Goal: Check status: Check status

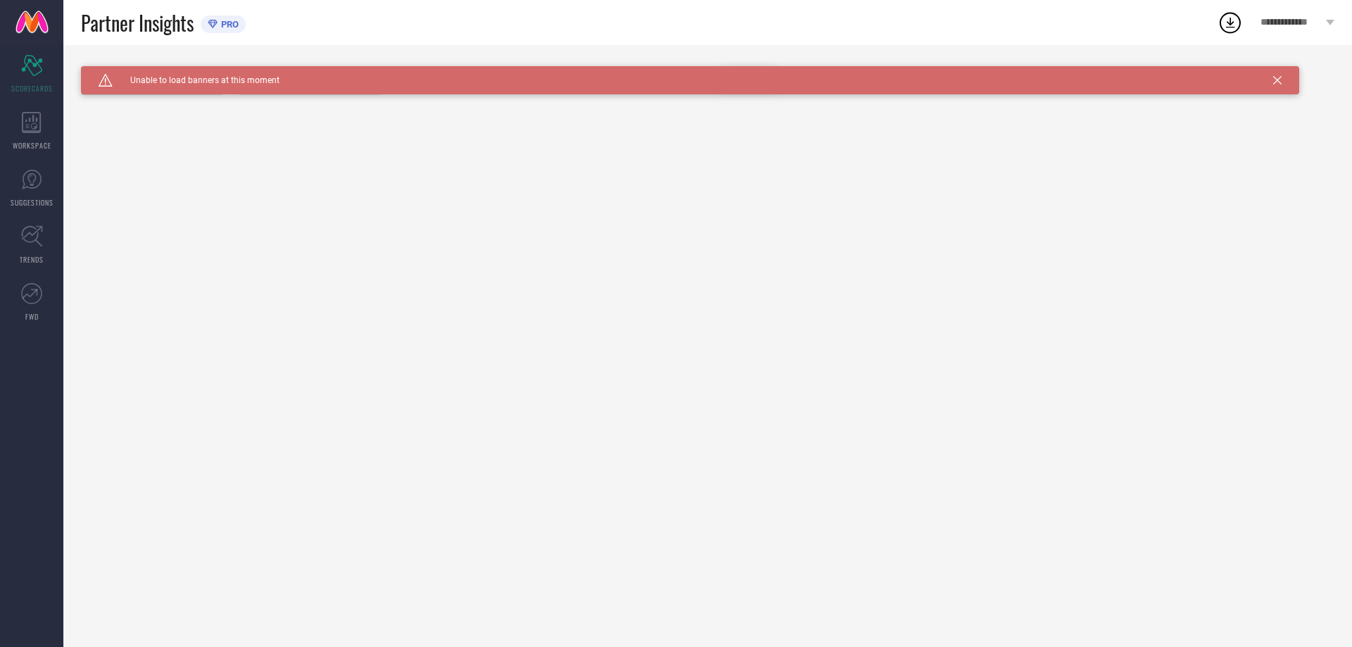
type input "All"
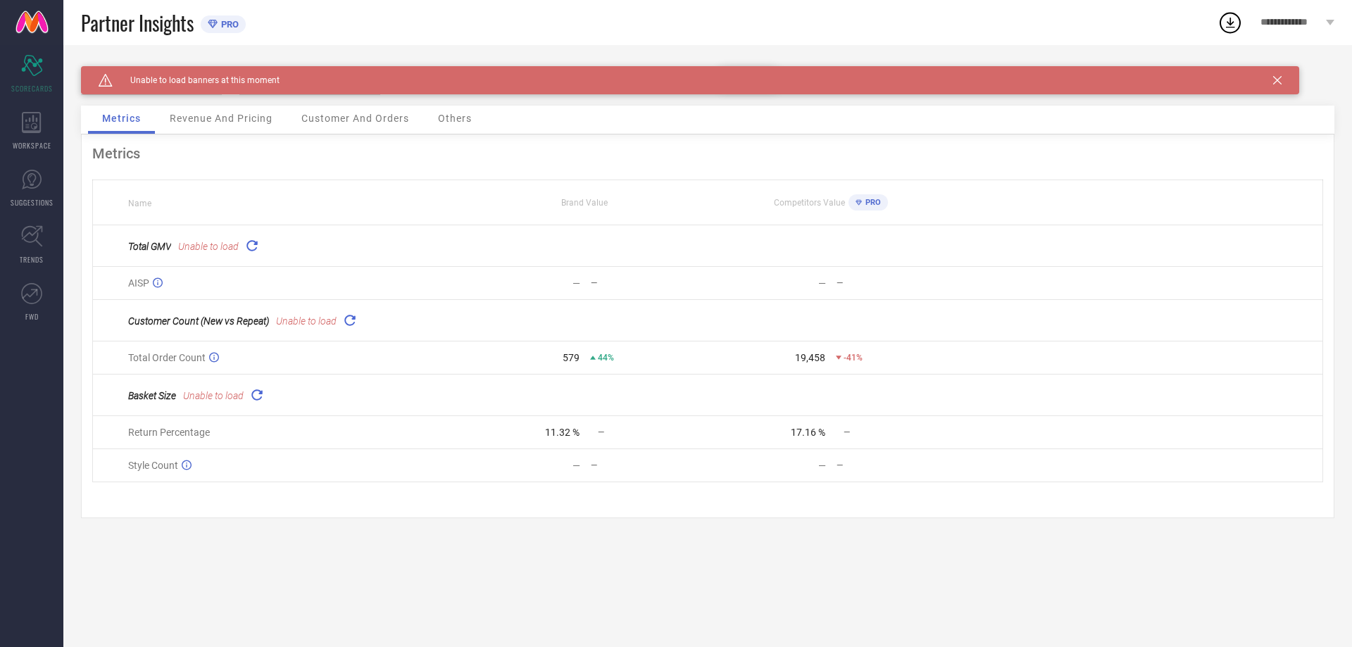
click at [256, 247] on icon at bounding box center [252, 245] width 16 height 16
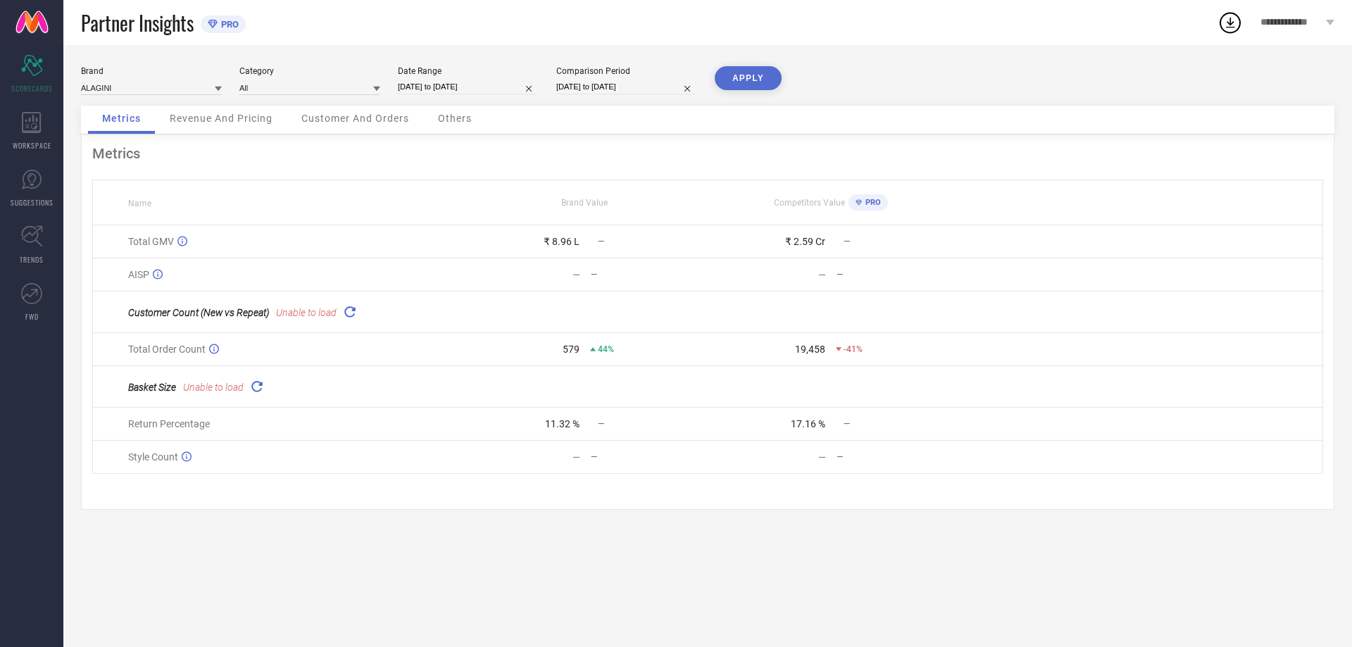
click at [353, 317] on icon at bounding box center [350, 312] width 16 height 16
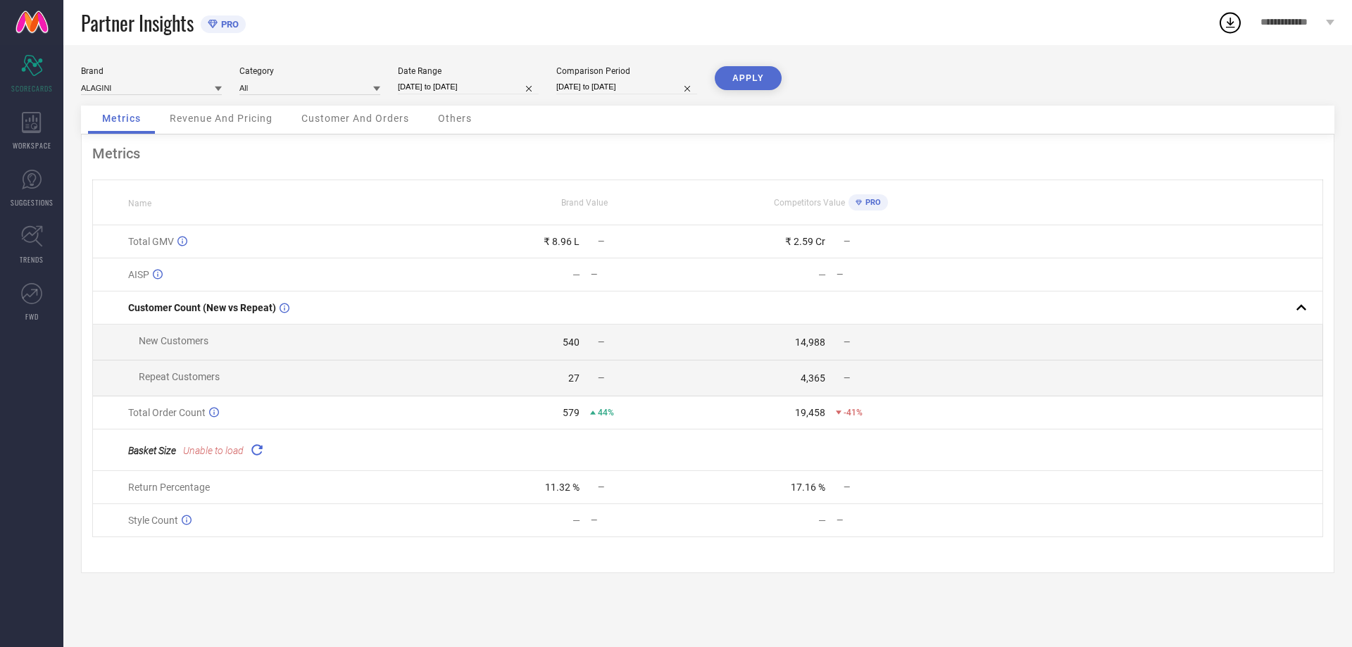
click at [251, 454] on icon at bounding box center [257, 450] width 16 height 16
